Goal: Check status: Check status

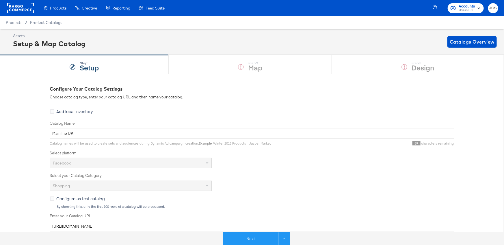
click at [27, 9] on rect at bounding box center [20, 8] width 27 height 10
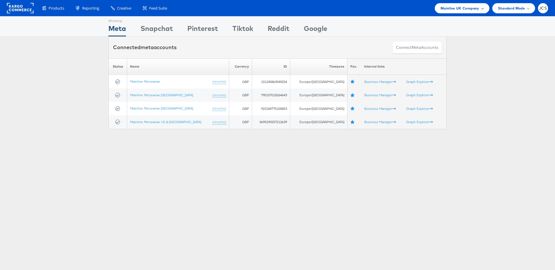
click at [471, 7] on span "Mainline UK Company" at bounding box center [459, 8] width 39 height 6
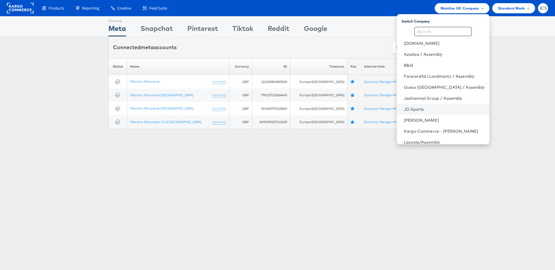
click at [405, 107] on link "JD Sports" at bounding box center [444, 109] width 81 height 6
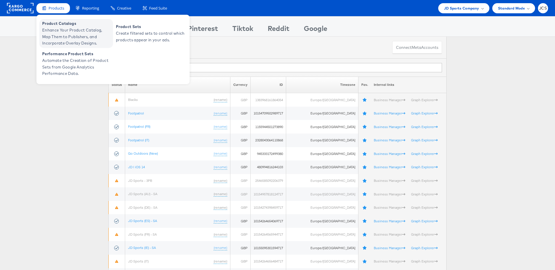
click at [58, 30] on span "Enhance Your Product Catalog, Map Them to Publishers, and Incorporate Overlay D…" at bounding box center [76, 37] width 69 height 20
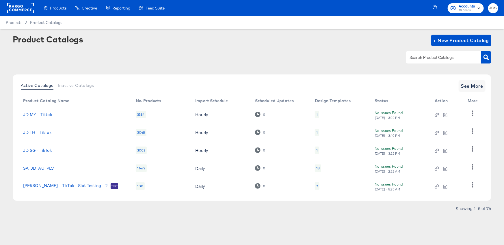
click at [429, 61] on div at bounding box center [443, 57] width 75 height 12
type input "ie"
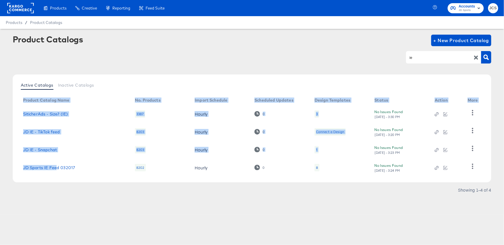
drag, startPoint x: 18, startPoint y: 167, endPoint x: 77, endPoint y: 170, distance: 59.9
click at [57, 168] on div "Active Catalogs Inactive Catalogs Product Catalog Name No. Products Import Sche…" at bounding box center [252, 129] width 479 height 108
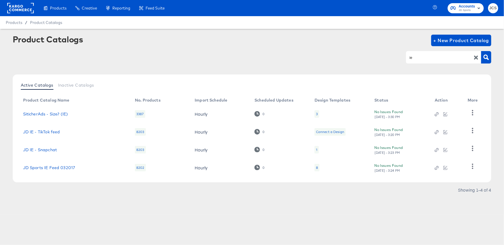
click at [81, 170] on td "JD Sports IE Feed 032017" at bounding box center [74, 168] width 112 height 18
copy link "JD Sports IE Feed 032017"
drag, startPoint x: 76, startPoint y: 168, endPoint x: 24, endPoint y: 167, distance: 51.7
click at [23, 167] on div "JD Sports IE Feed 032017" at bounding box center [73, 168] width 101 height 5
click at [53, 168] on link "JD Sports IE Feed 032017" at bounding box center [49, 168] width 52 height 5
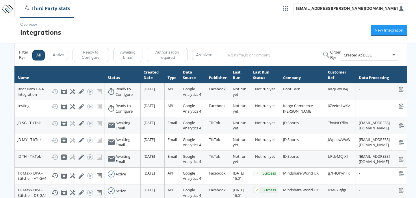
click at [259, 54] on input "search" at bounding box center [277, 55] width 105 height 10
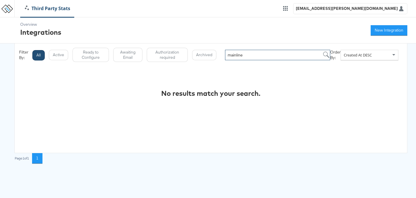
type input "mainline"
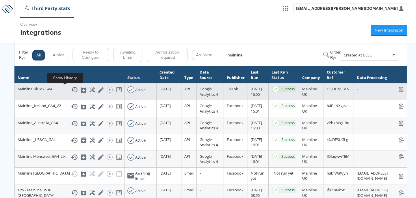
click at [71, 89] on icon at bounding box center [74, 89] width 7 height 7
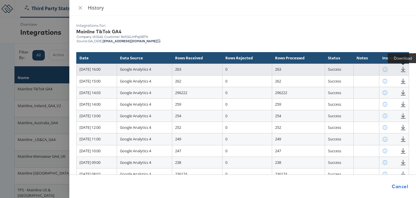
click at [401, 70] on icon at bounding box center [402, 68] width 5 height 5
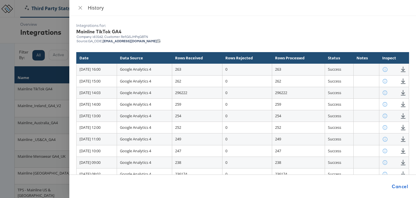
click at [47, 34] on div at bounding box center [208, 99] width 416 height 198
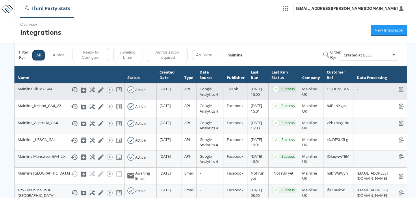
click at [39, 92] on div "Mainline TikTok GA4 Show History Archive Configure Edit Integration Run ACE Wor…" at bounding box center [70, 89] width 104 height 7
click at [71, 90] on icon at bounding box center [74, 89] width 7 height 7
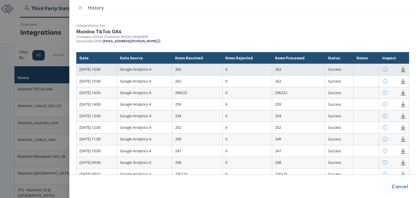
click at [107, 69] on td "[DATE] 16:00" at bounding box center [97, 70] width 40 height 12
click at [386, 68] on icon at bounding box center [384, 68] width 5 height 5
click at [388, 70] on icon at bounding box center [384, 68] width 5 height 5
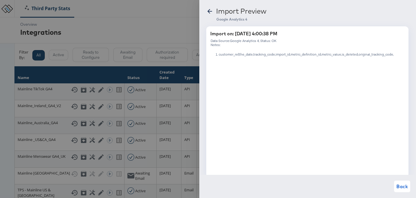
click at [211, 12] on icon at bounding box center [209, 11] width 7 height 7
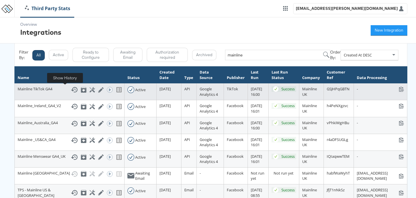
click at [71, 91] on icon at bounding box center [74, 89] width 7 height 7
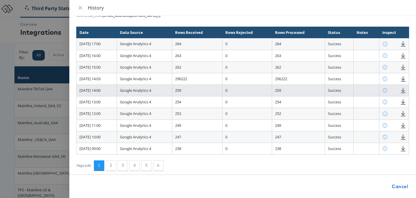
scroll to position [27, 0]
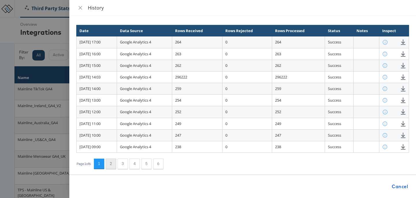
click at [114, 166] on button "2" at bounding box center [111, 163] width 10 height 10
click at [158, 165] on button "6" at bounding box center [158, 163] width 10 height 10
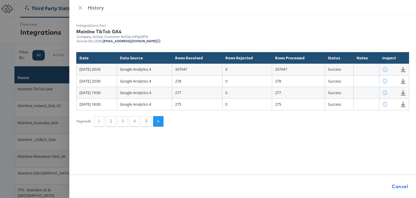
scroll to position [0, 0]
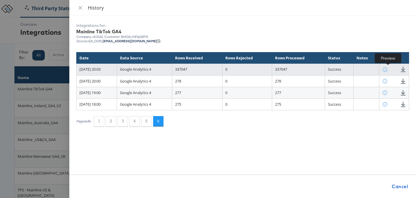
click at [388, 69] on icon at bounding box center [384, 68] width 5 height 5
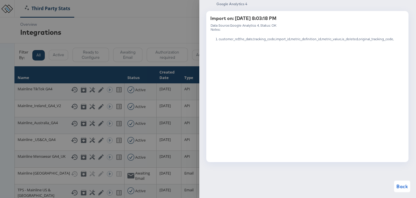
scroll to position [0, 0]
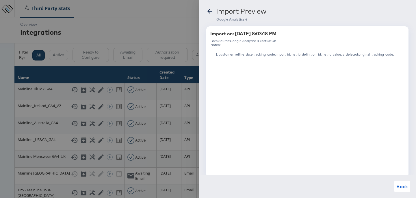
click at [207, 9] on icon at bounding box center [209, 11] width 7 height 7
